Goal: Understand process/instructions: Learn how to perform a task or action

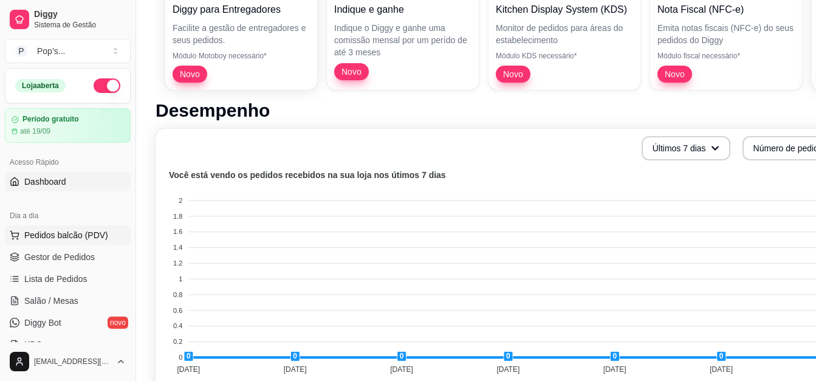
click at [72, 232] on span "Pedidos balcão (PDV)" at bounding box center [66, 235] width 84 height 12
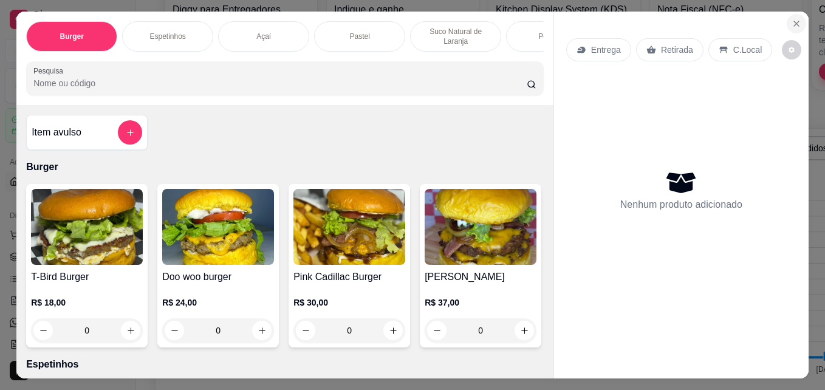
click at [787, 22] on button "Close" at bounding box center [796, 23] width 19 height 19
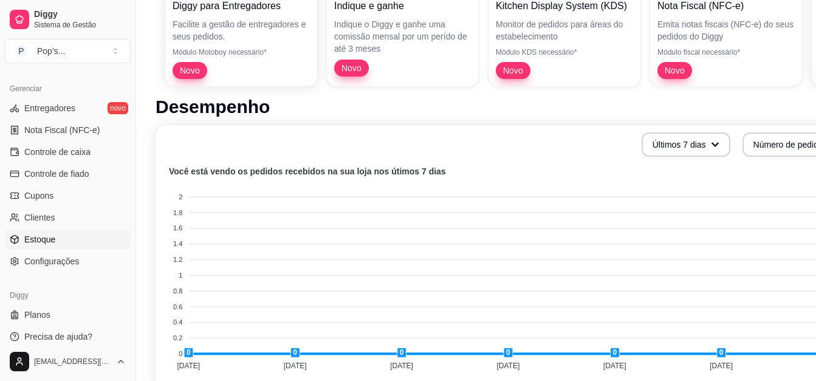
scroll to position [304, 0]
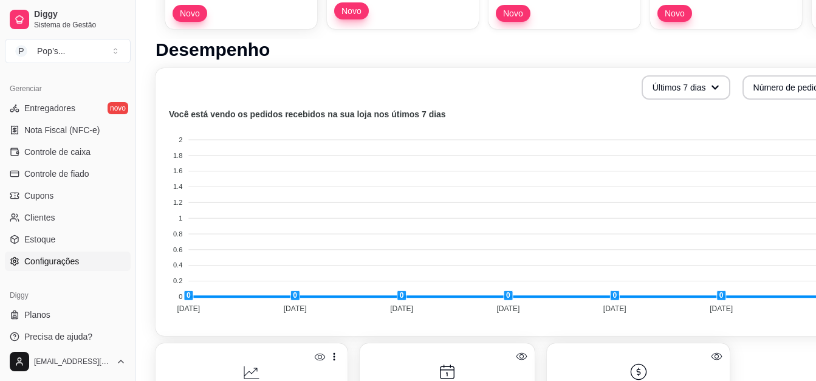
click at [66, 261] on span "Configurações" at bounding box center [51, 261] width 55 height 12
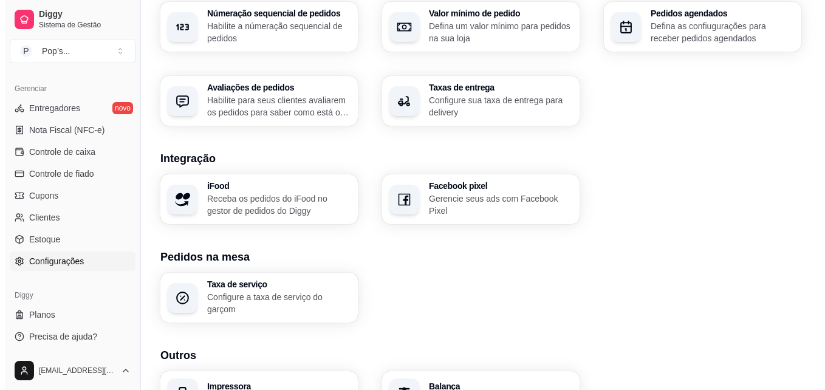
scroll to position [425, 0]
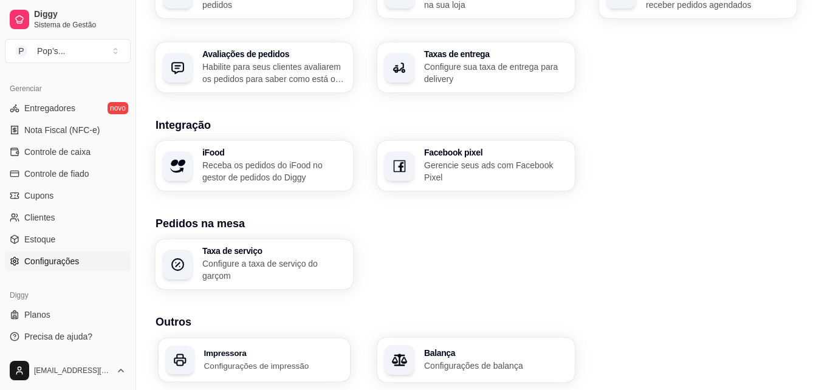
click at [280, 366] on p "Configurações de impressão" at bounding box center [273, 366] width 139 height 12
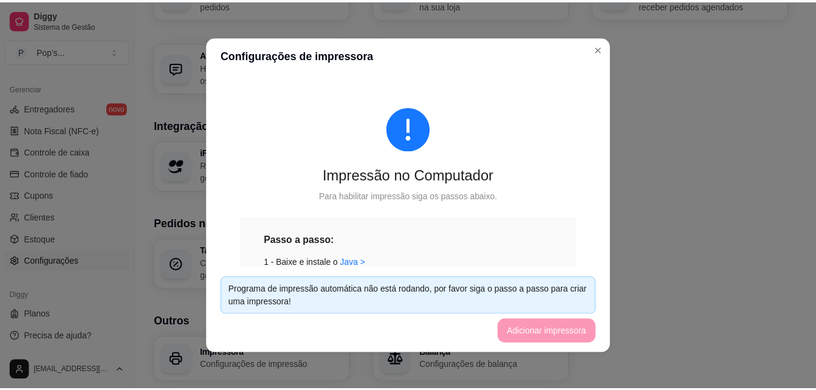
scroll to position [61, 0]
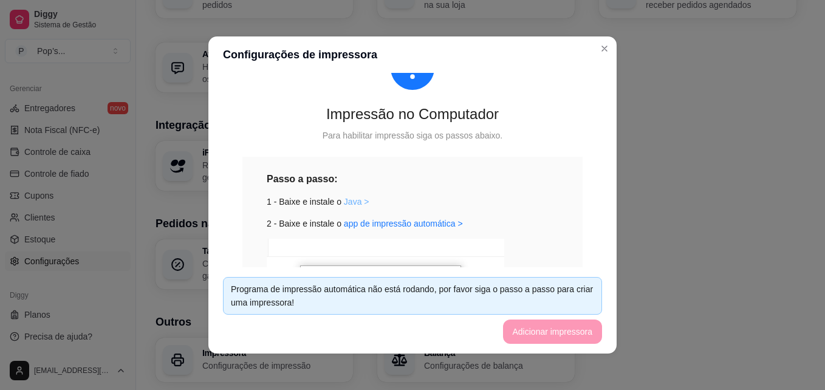
click at [344, 199] on link "Java >" at bounding box center [357, 202] width 26 height 10
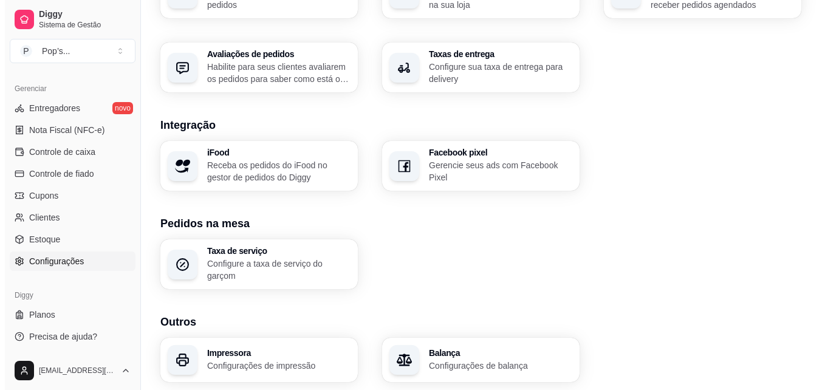
scroll to position [467, 0]
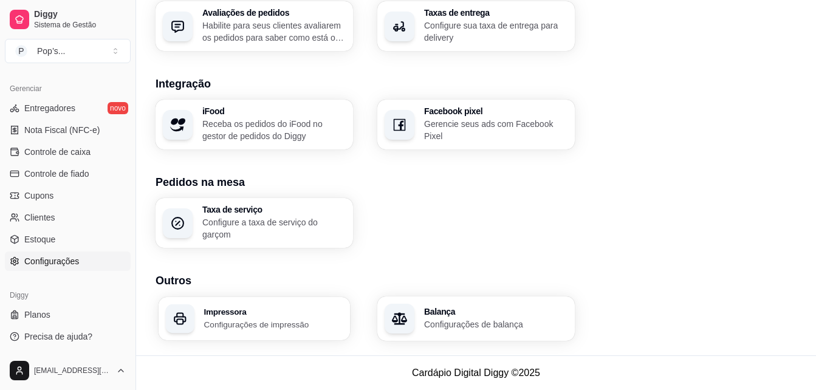
click at [298, 322] on p "Configurações de impressão" at bounding box center [273, 324] width 139 height 12
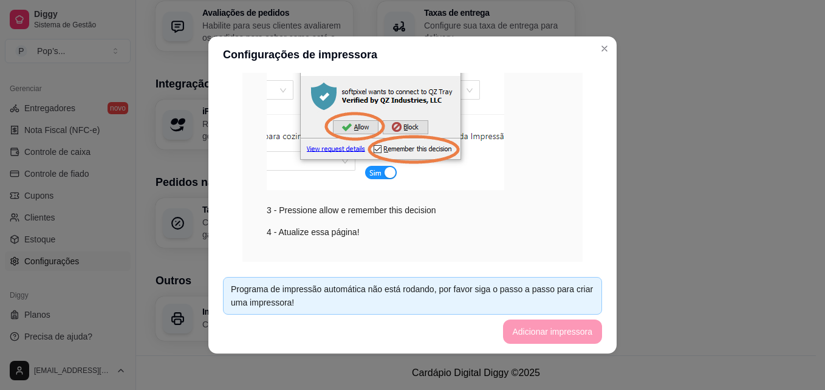
scroll to position [298, 0]
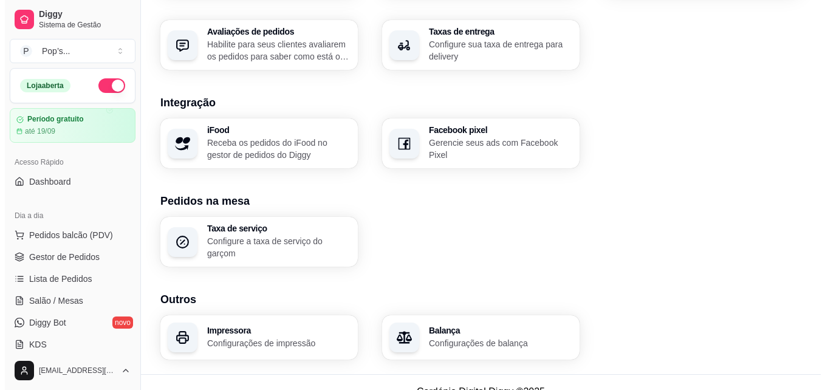
scroll to position [467, 0]
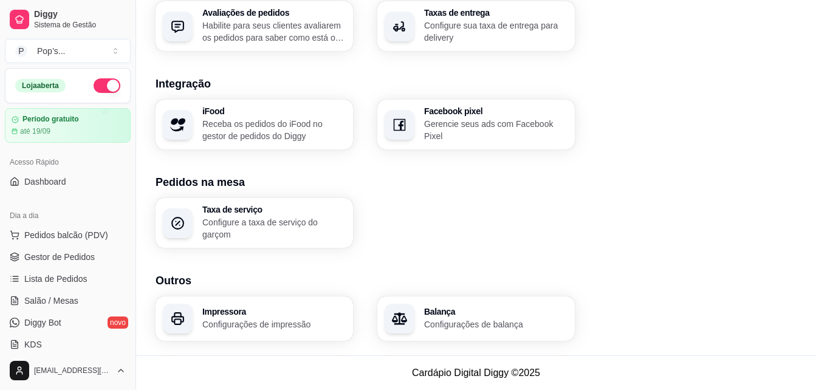
click at [270, 312] on h3 "Impressora" at bounding box center [273, 311] width 143 height 9
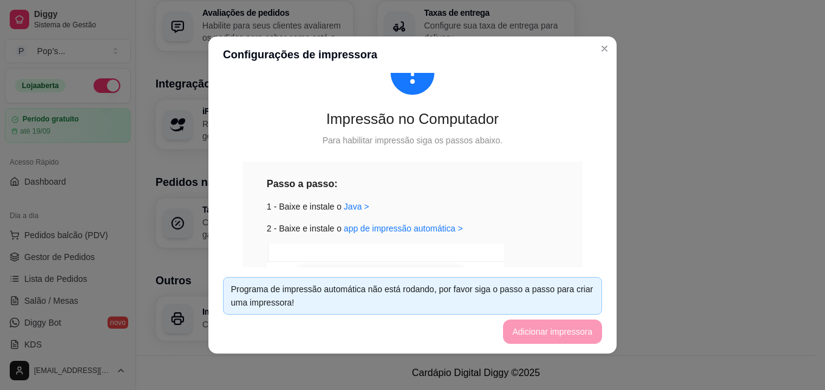
scroll to position [55, 0]
click at [414, 226] on link "app de impressão automática >" at bounding box center [403, 230] width 119 height 10
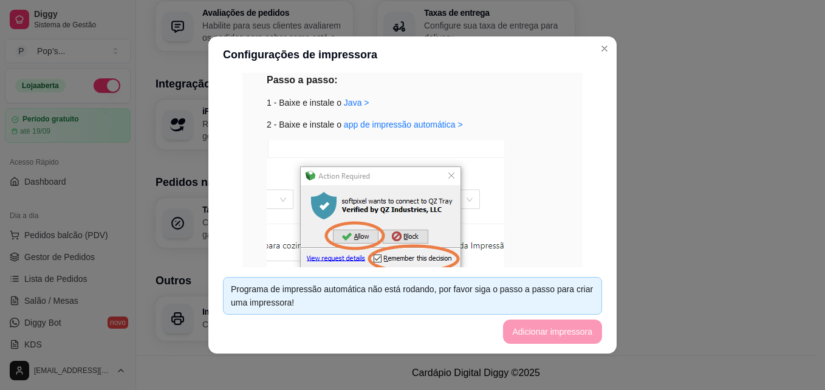
scroll to position [237, 0]
